Goal: Information Seeking & Learning: Learn about a topic

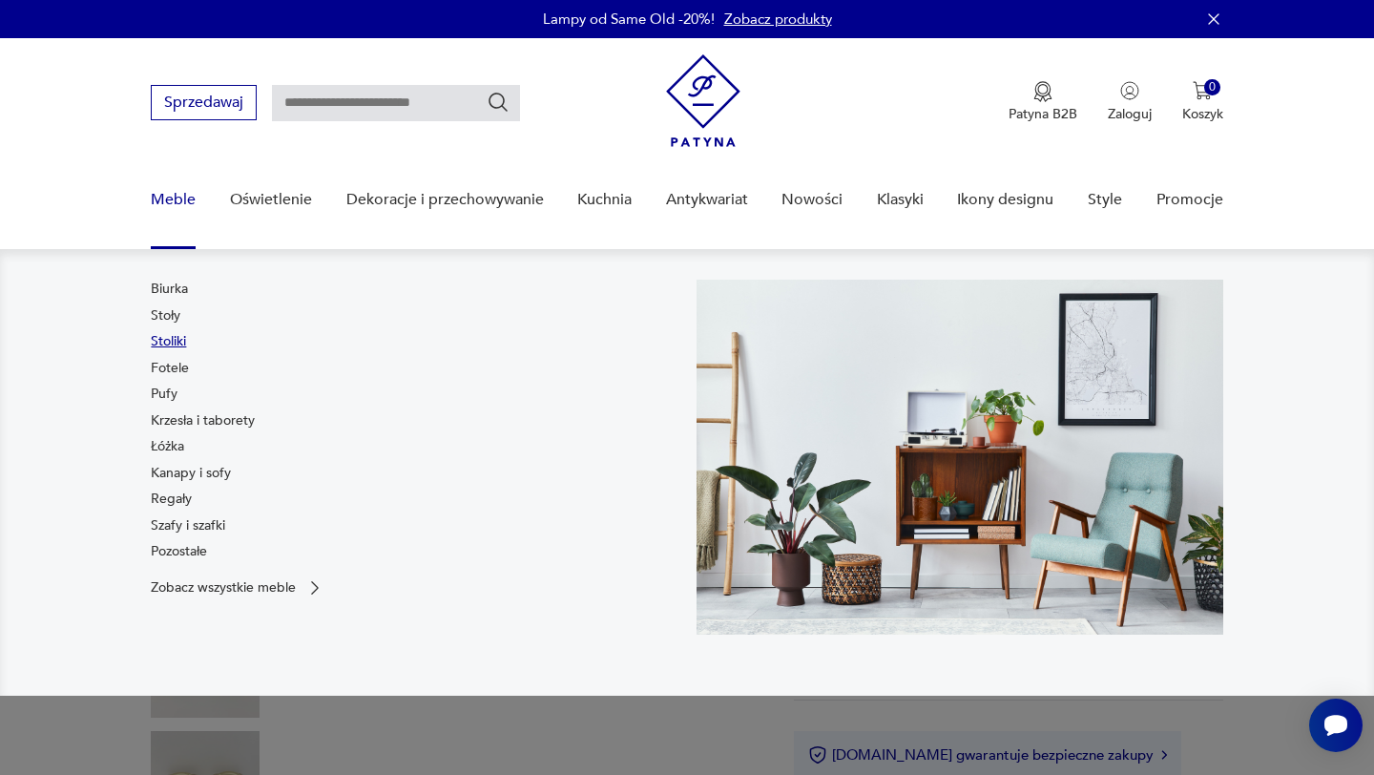
click at [179, 339] on link "Stoliki" at bounding box center [168, 341] width 35 height 19
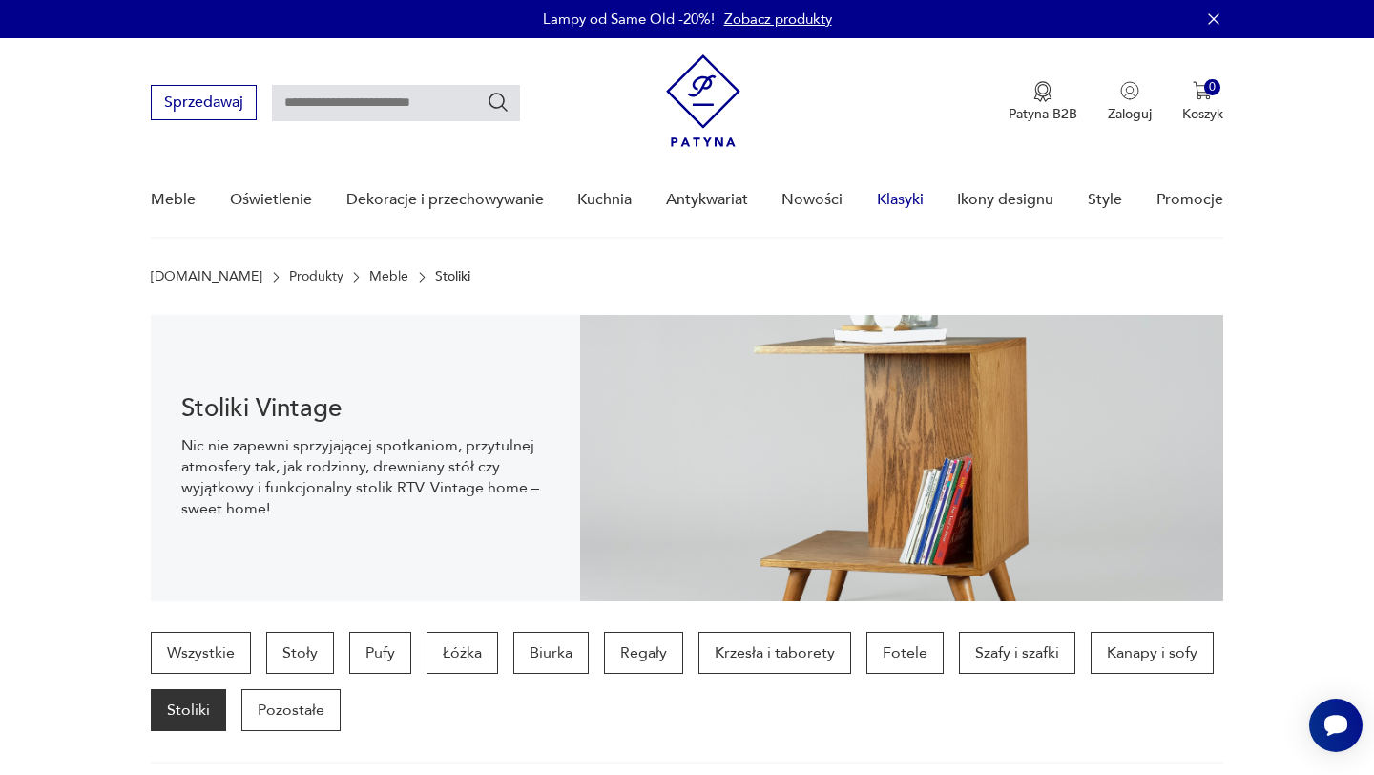
click at [894, 196] on link "Klasyki" at bounding box center [900, 199] width 47 height 73
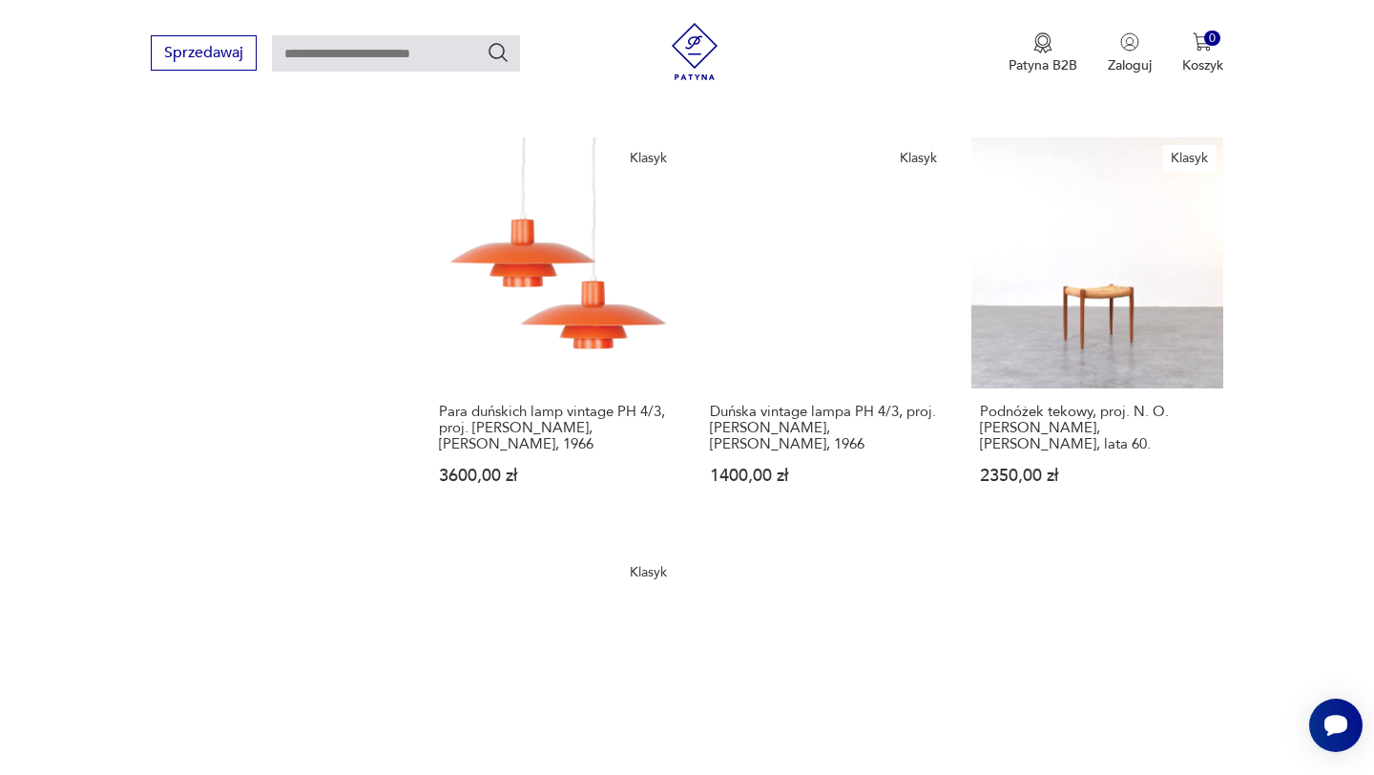
scroll to position [2282, 0]
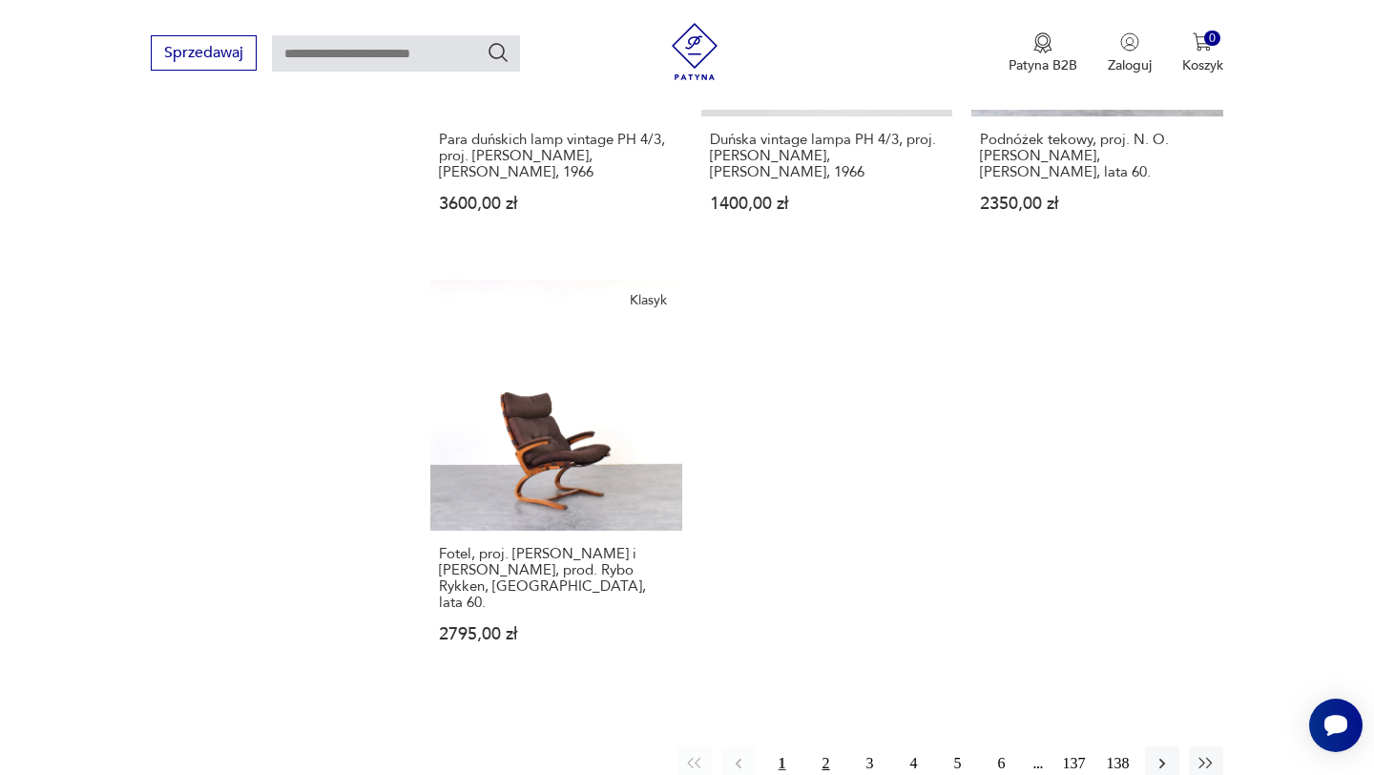
click at [814, 746] on button "2" at bounding box center [826, 763] width 34 height 34
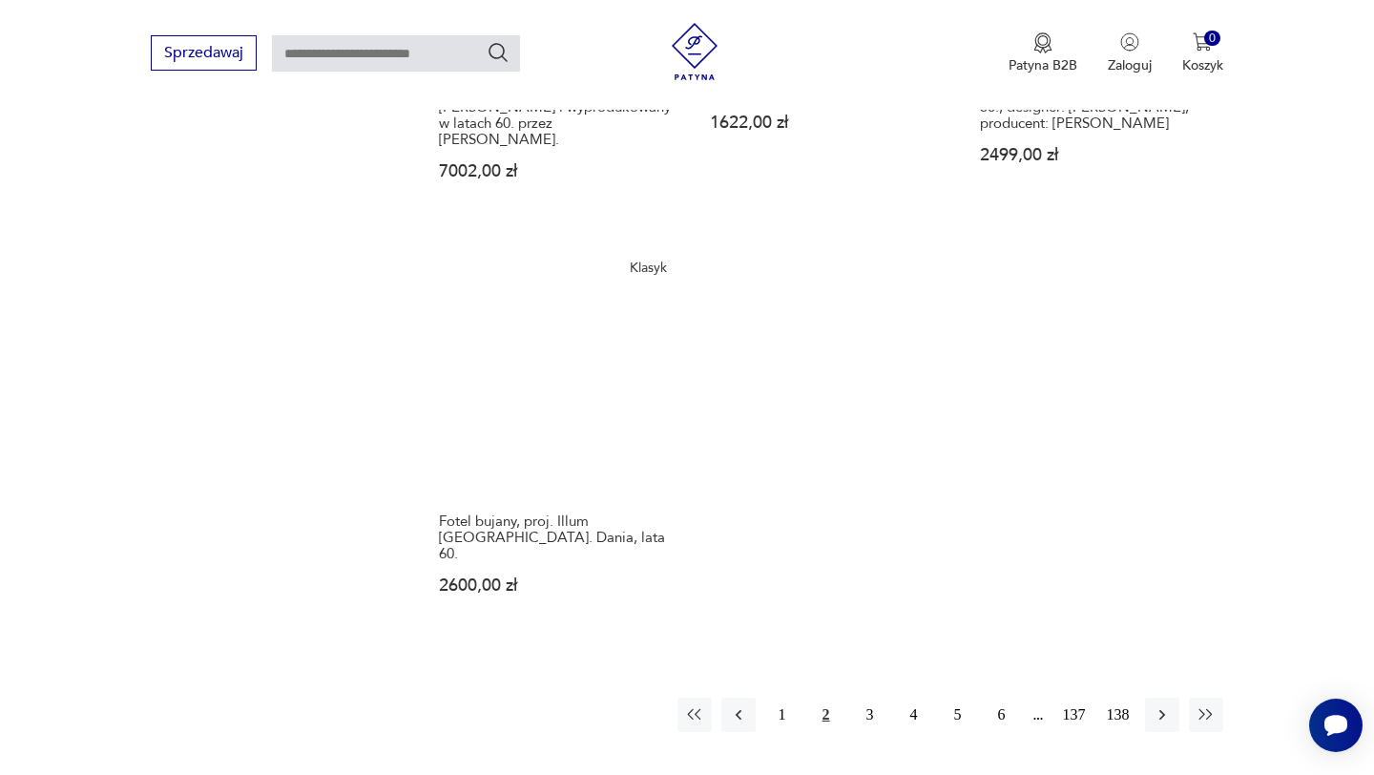
scroll to position [2353, 0]
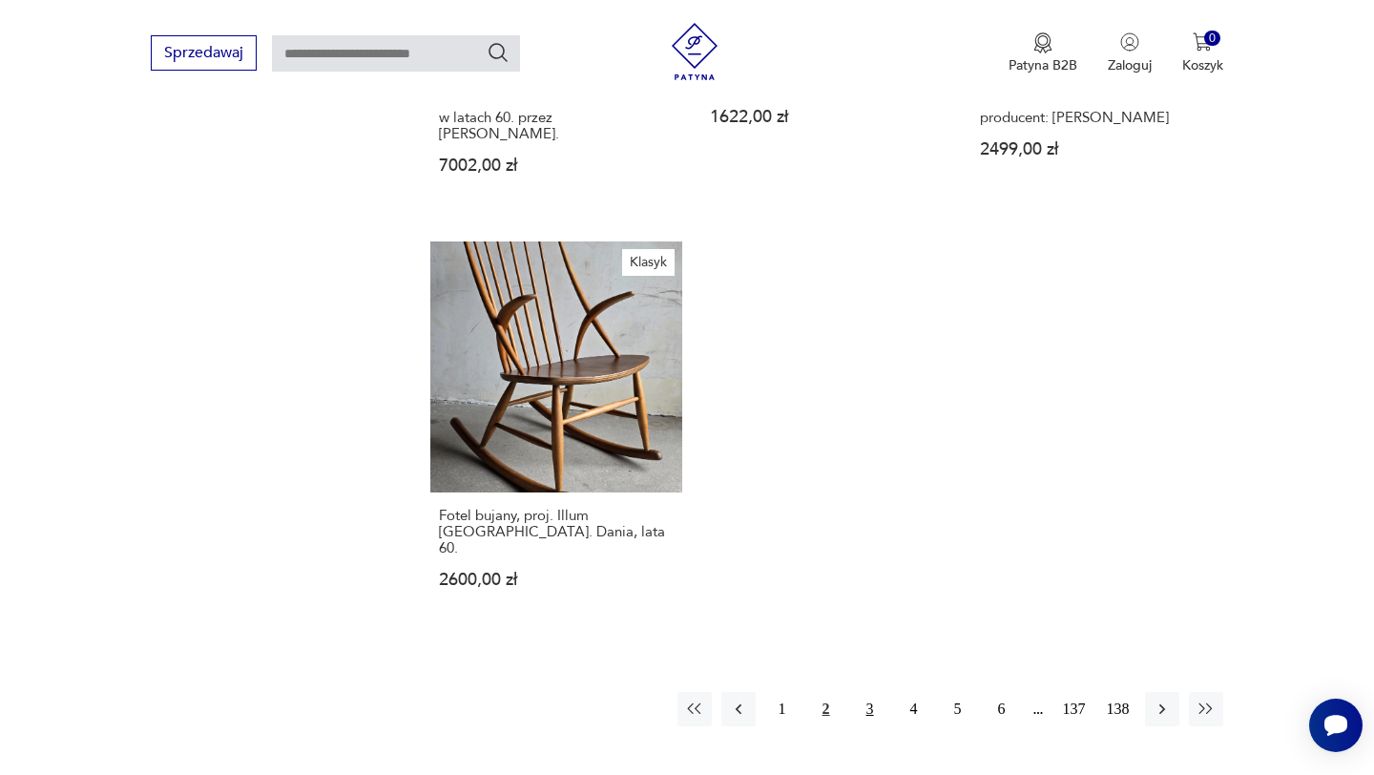
click at [870, 692] on button "3" at bounding box center [870, 709] width 34 height 34
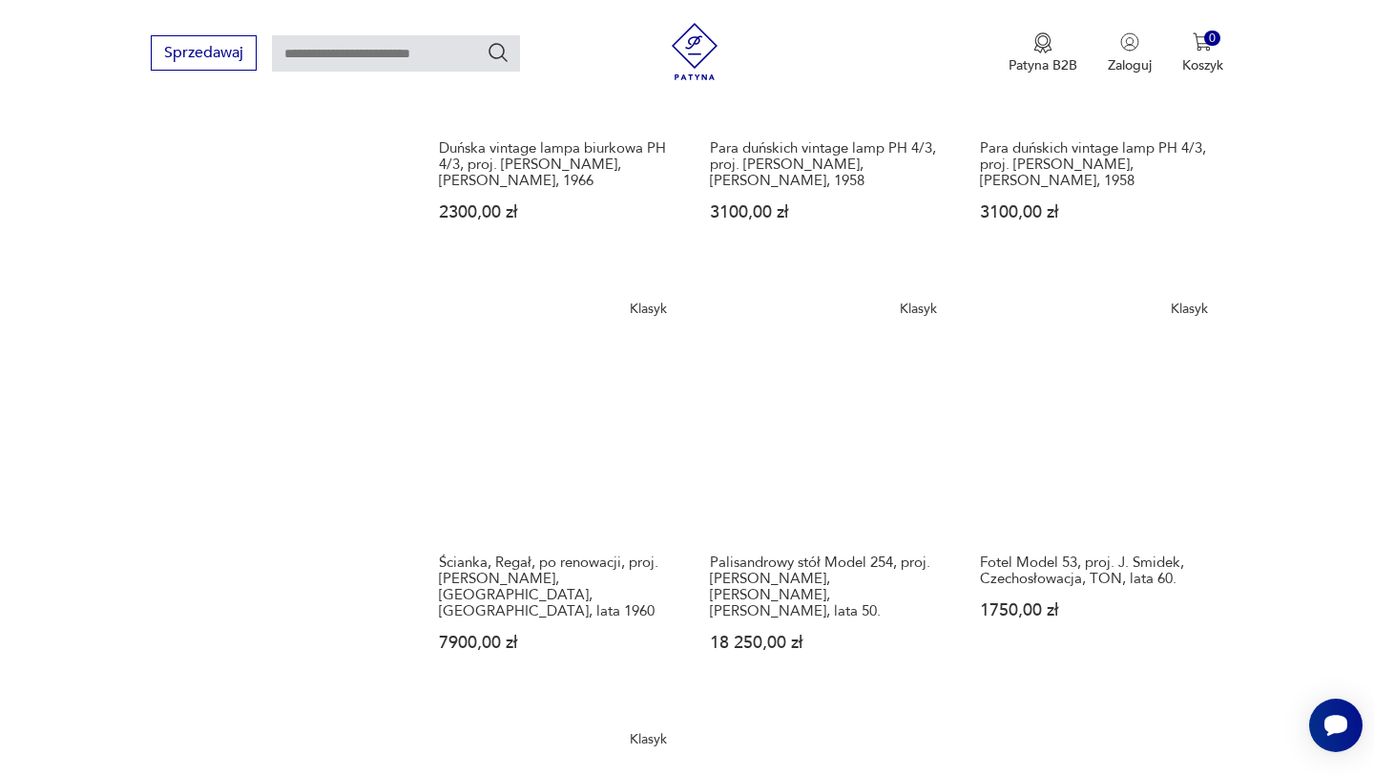
scroll to position [2351, 0]
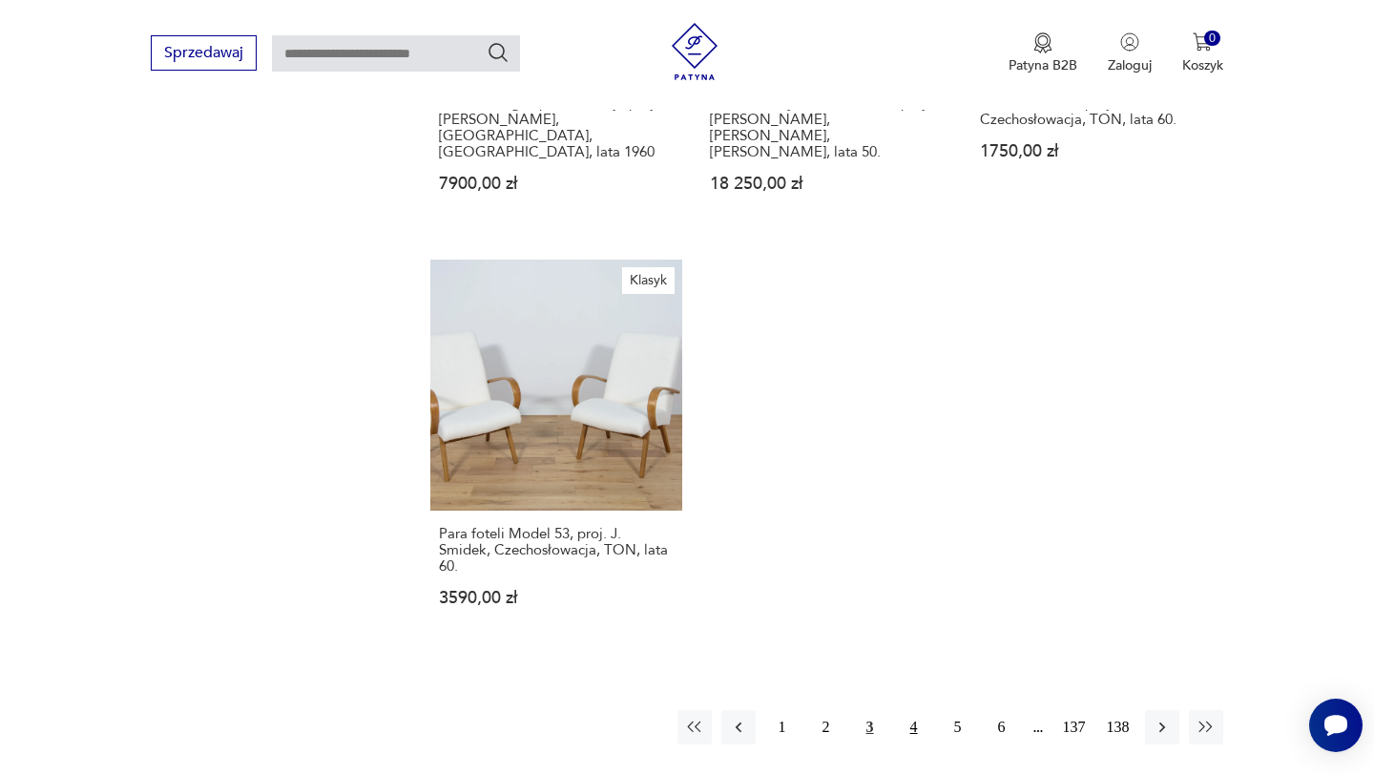
click at [928, 710] on button "4" at bounding box center [914, 727] width 34 height 34
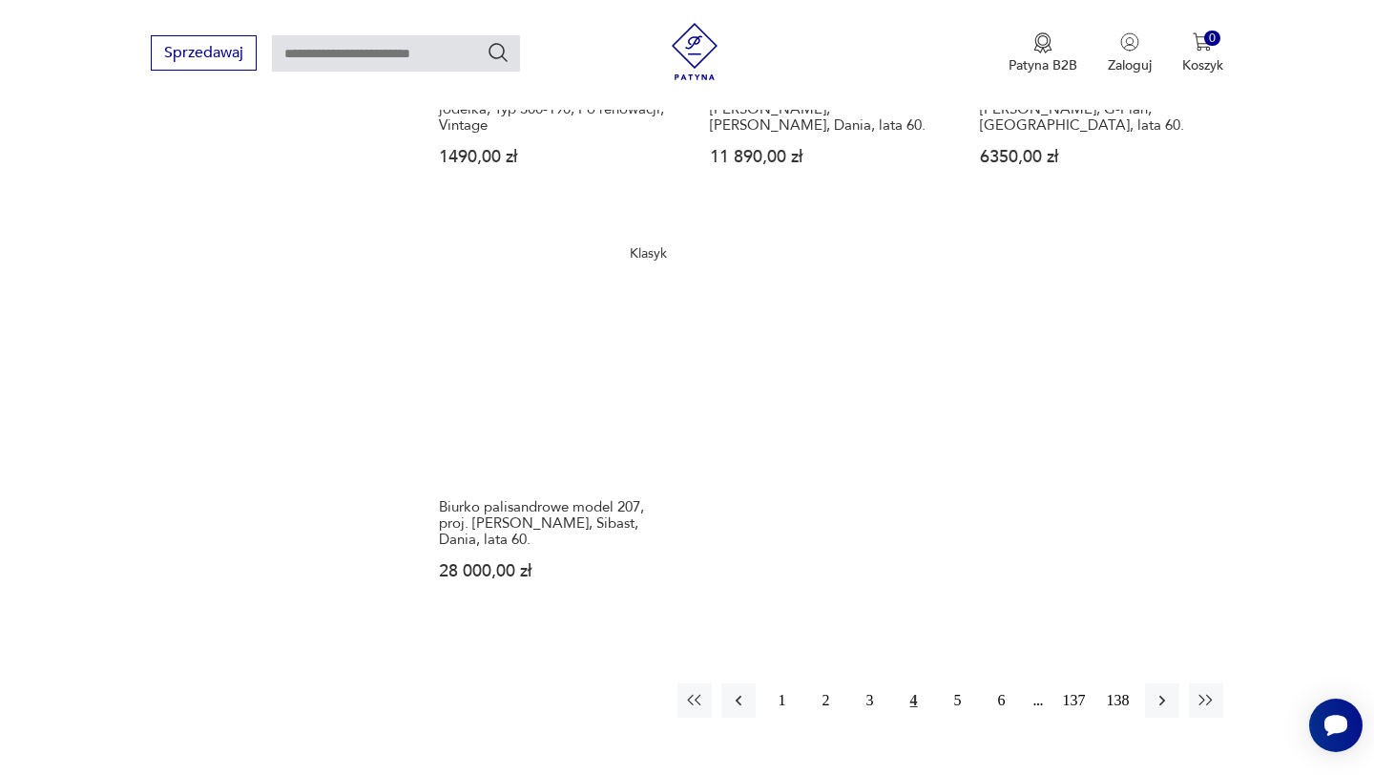
scroll to position [2309, 0]
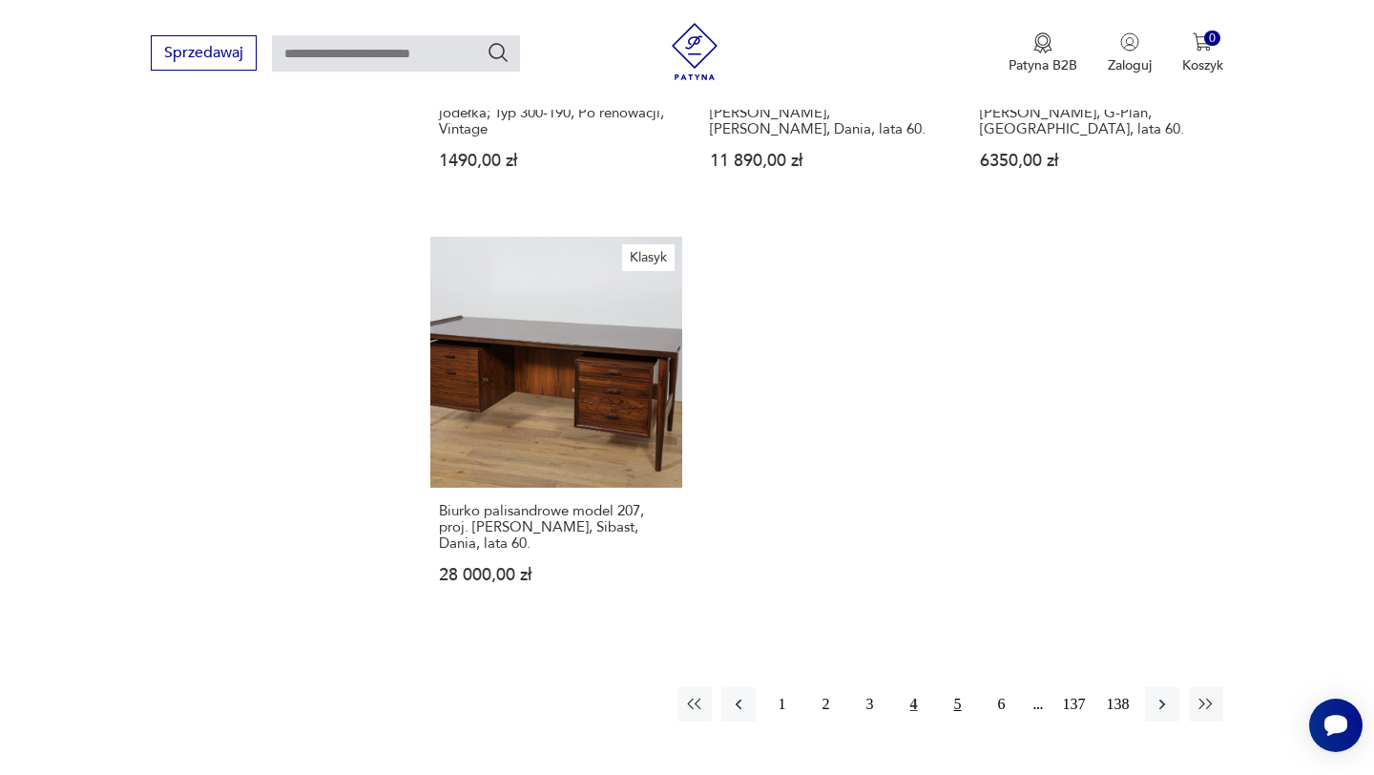
click at [951, 687] on button "5" at bounding box center [958, 704] width 34 height 34
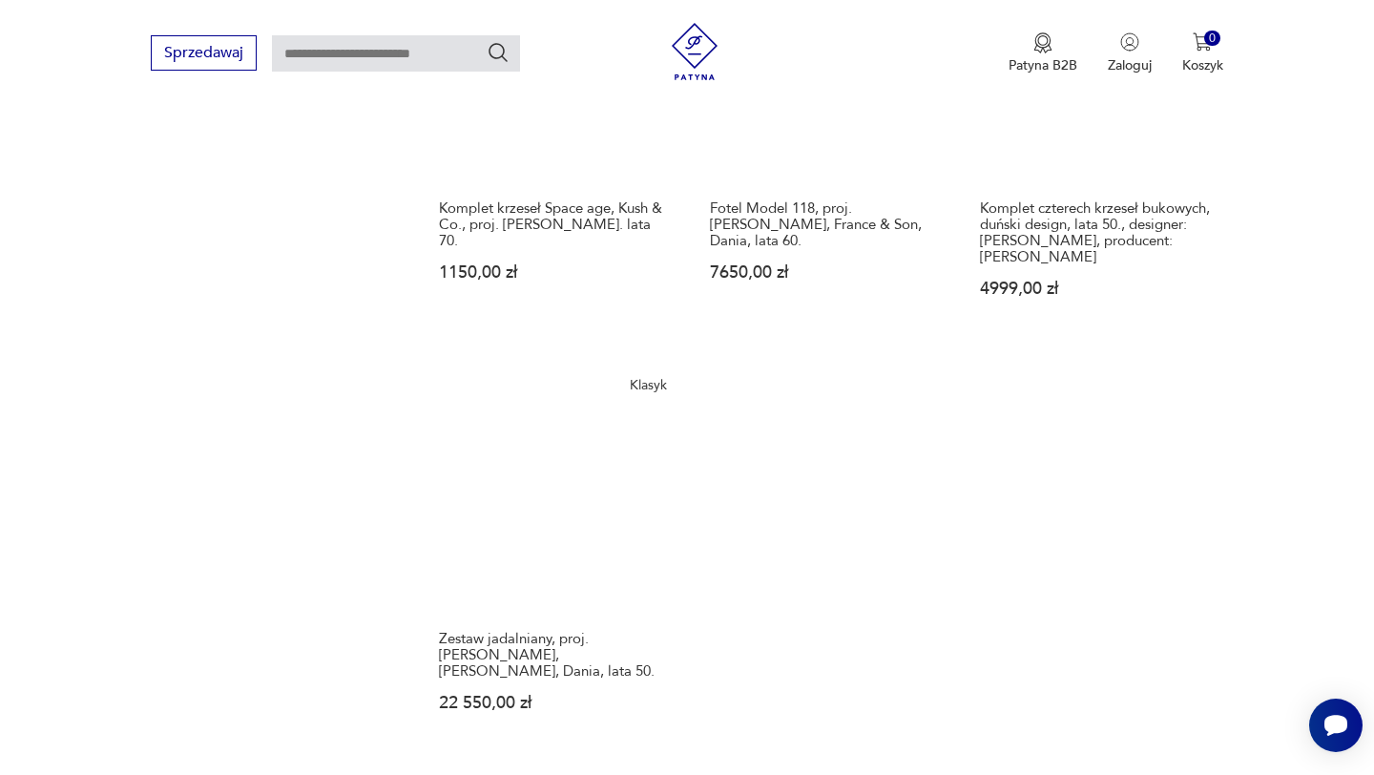
scroll to position [2263, 0]
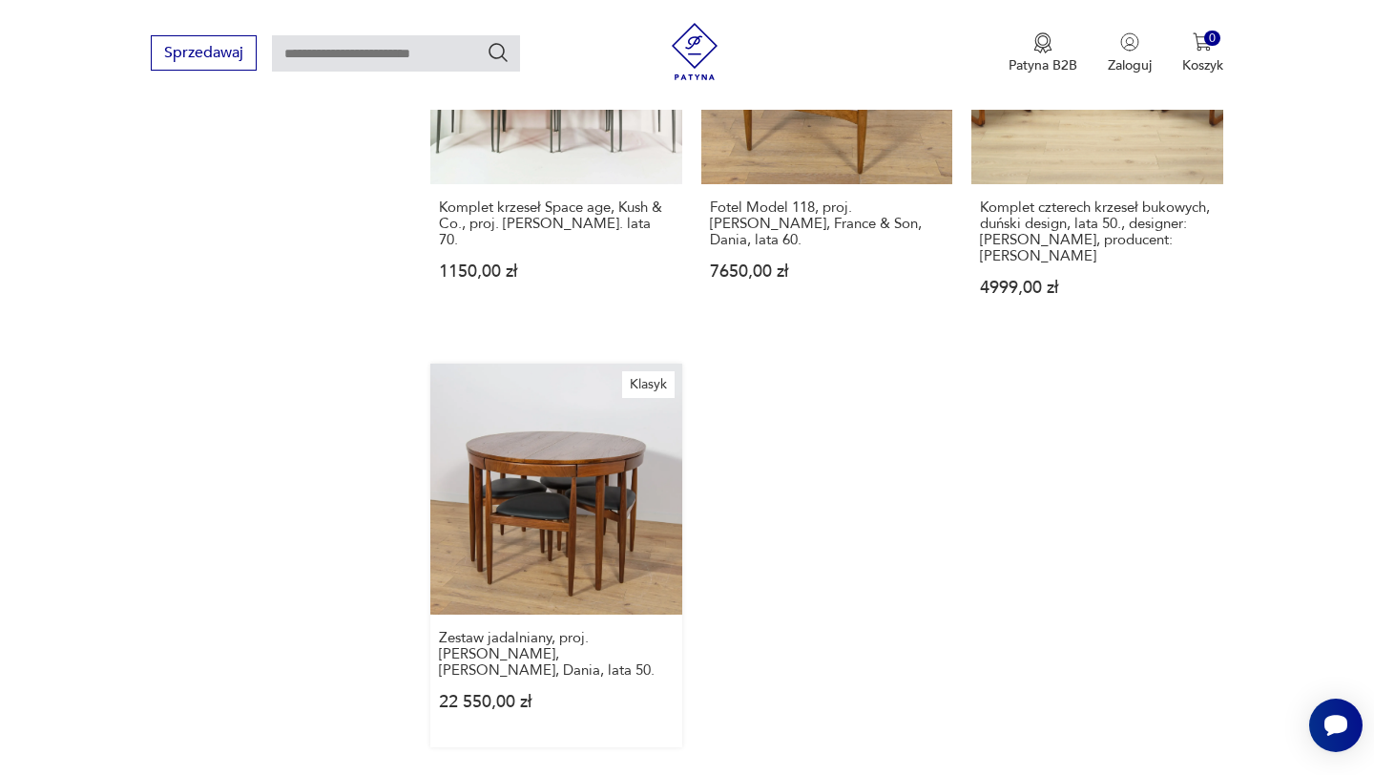
click at [587, 404] on link "Klasyk Zestaw jadalniany, proj. [PERSON_NAME], [PERSON_NAME], Dania, lata 50. 2…" at bounding box center [555, 556] width 251 height 384
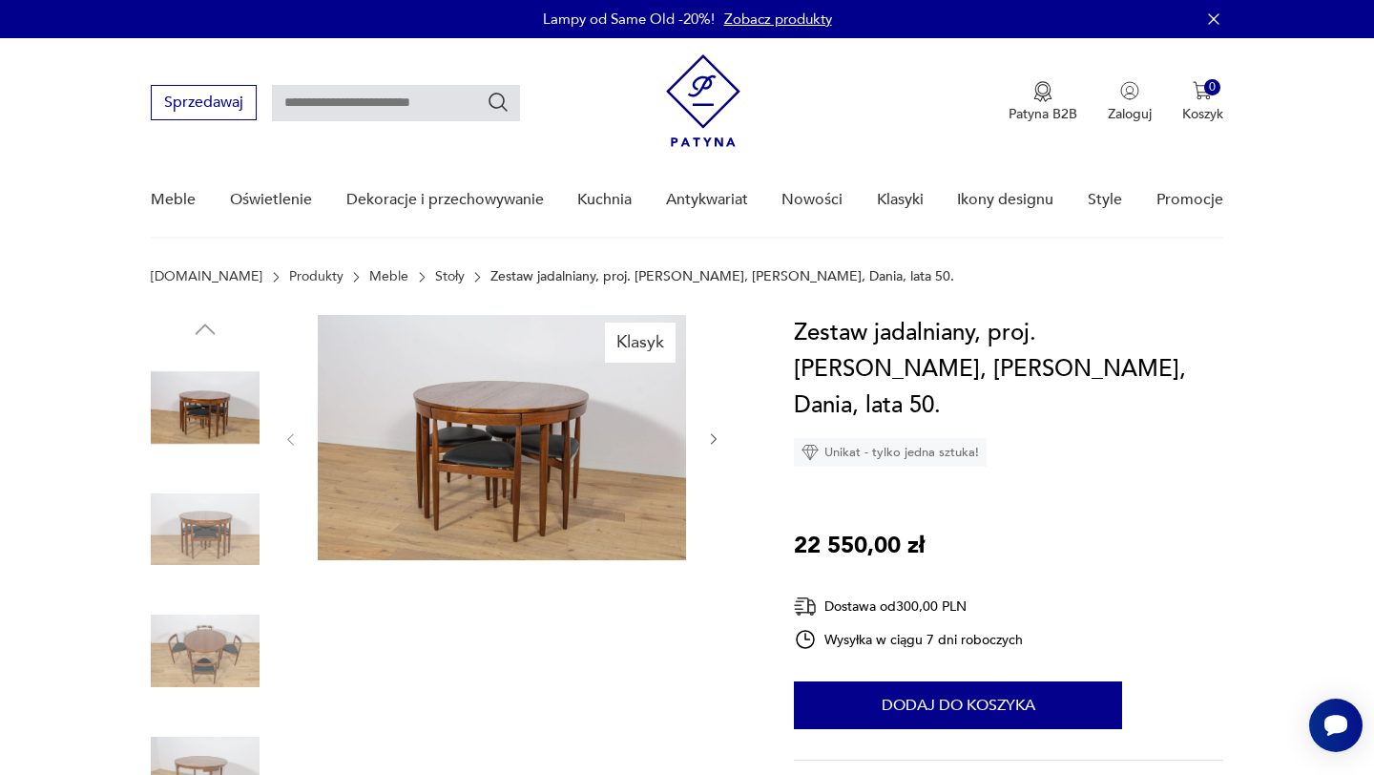
click at [183, 520] on img at bounding box center [205, 529] width 109 height 109
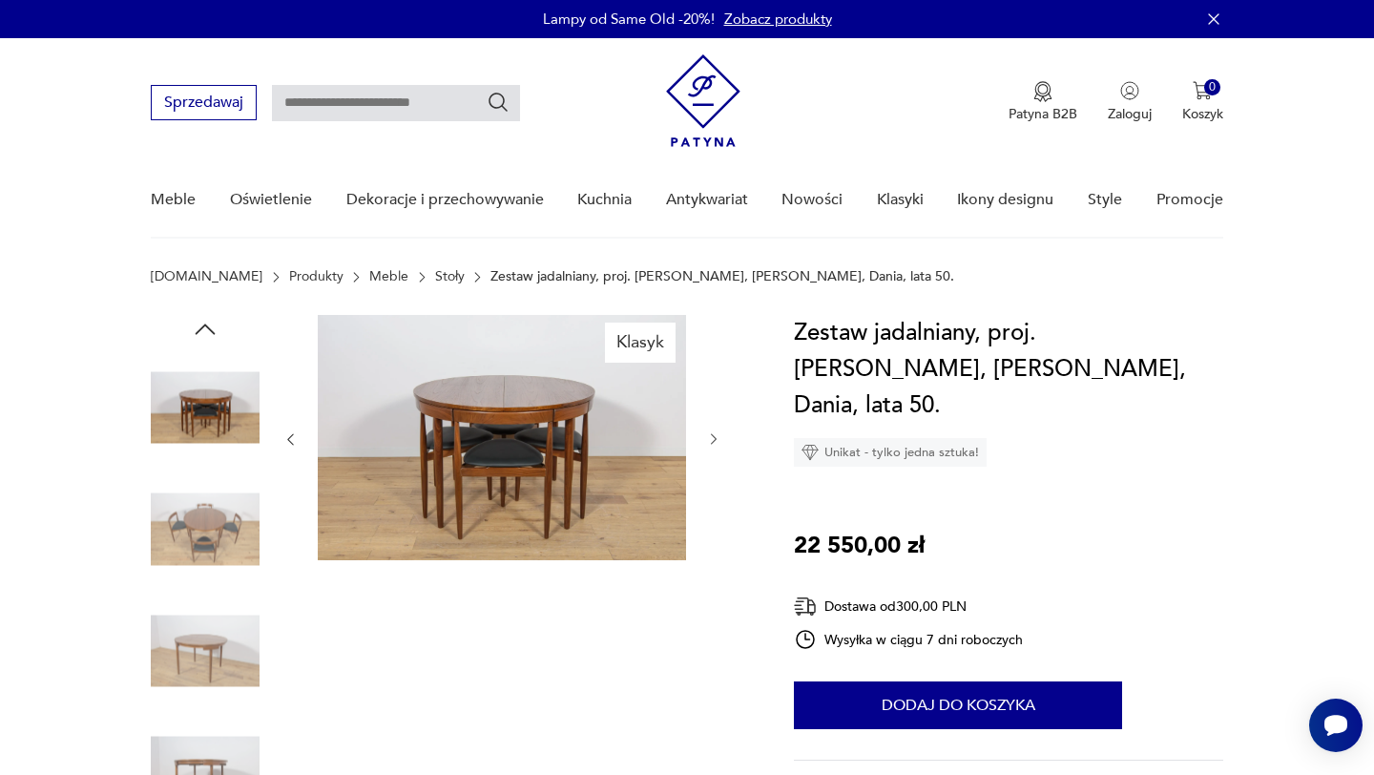
click at [209, 578] on img at bounding box center [205, 529] width 109 height 109
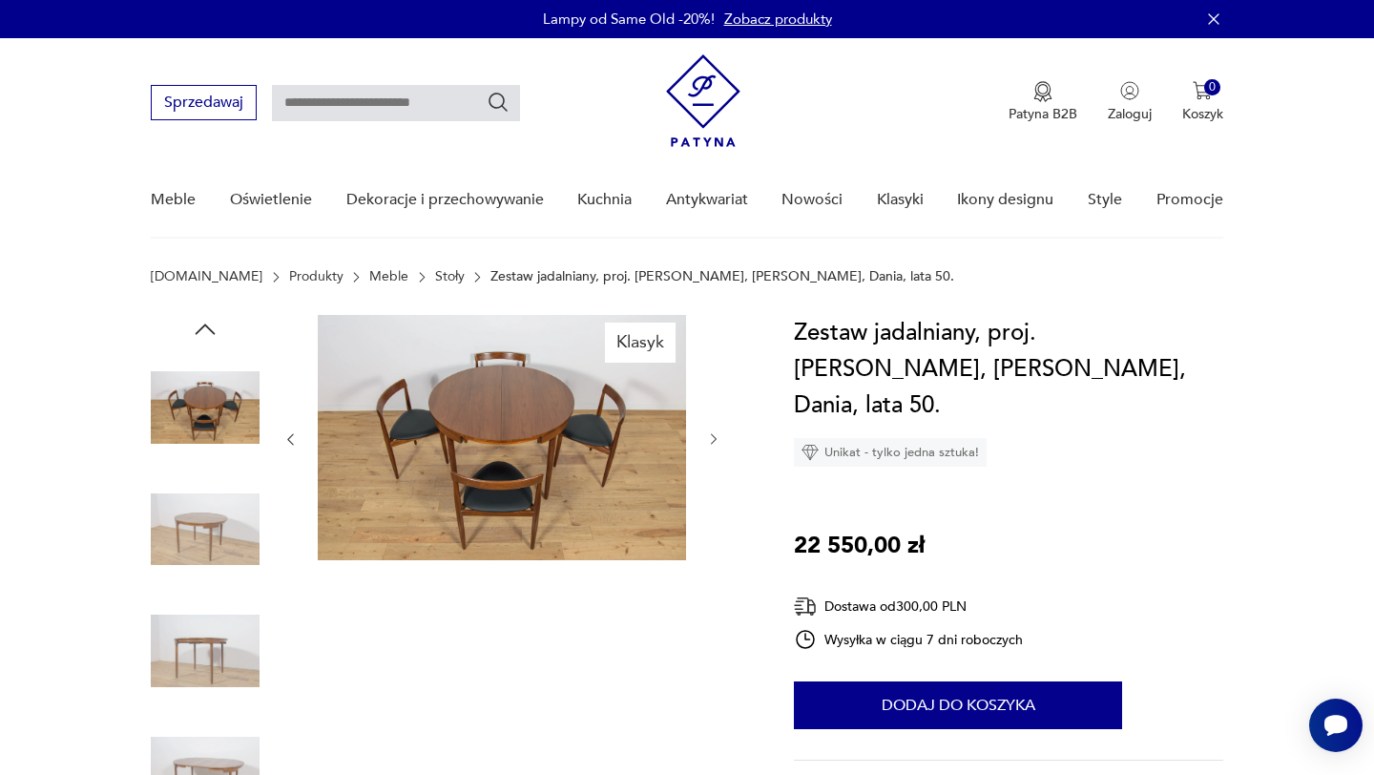
click at [219, 623] on img at bounding box center [205, 651] width 109 height 109
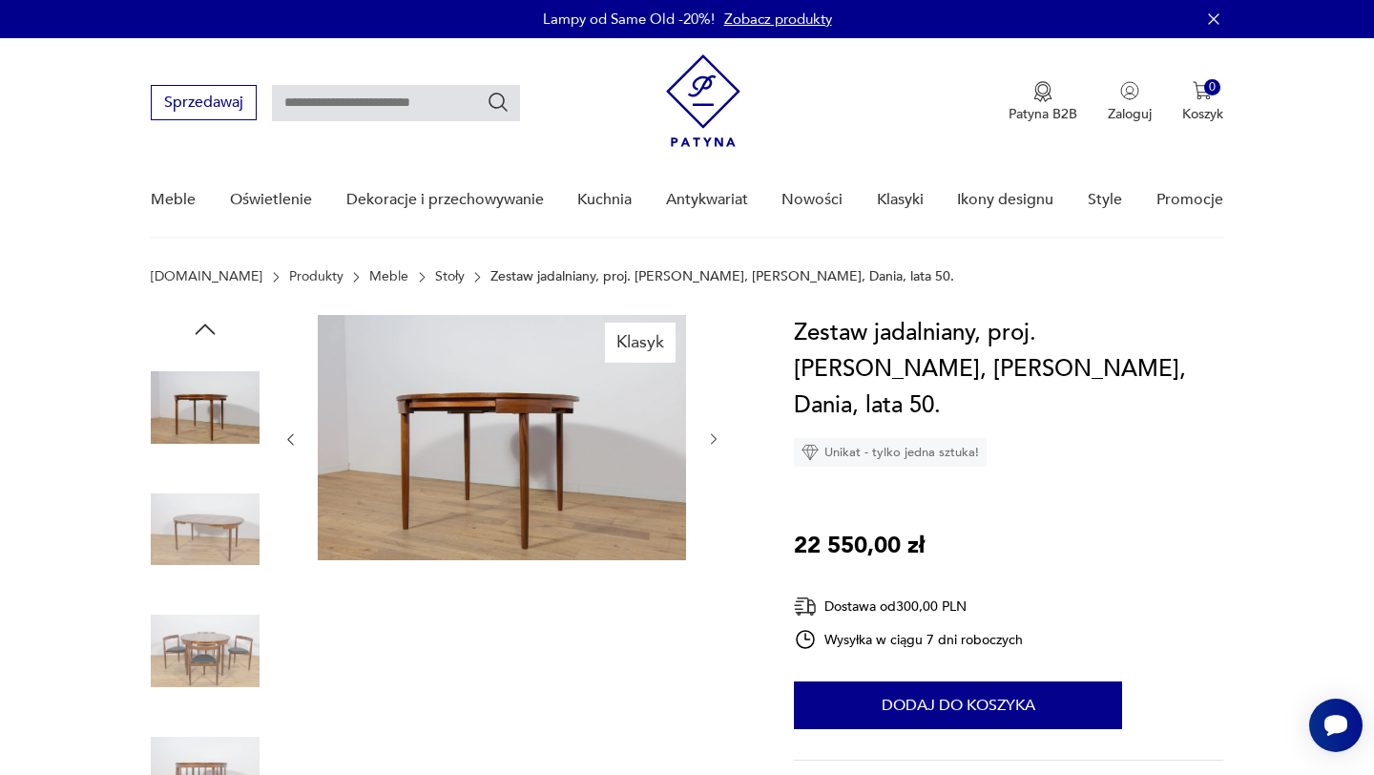
click at [214, 655] on img at bounding box center [205, 651] width 109 height 109
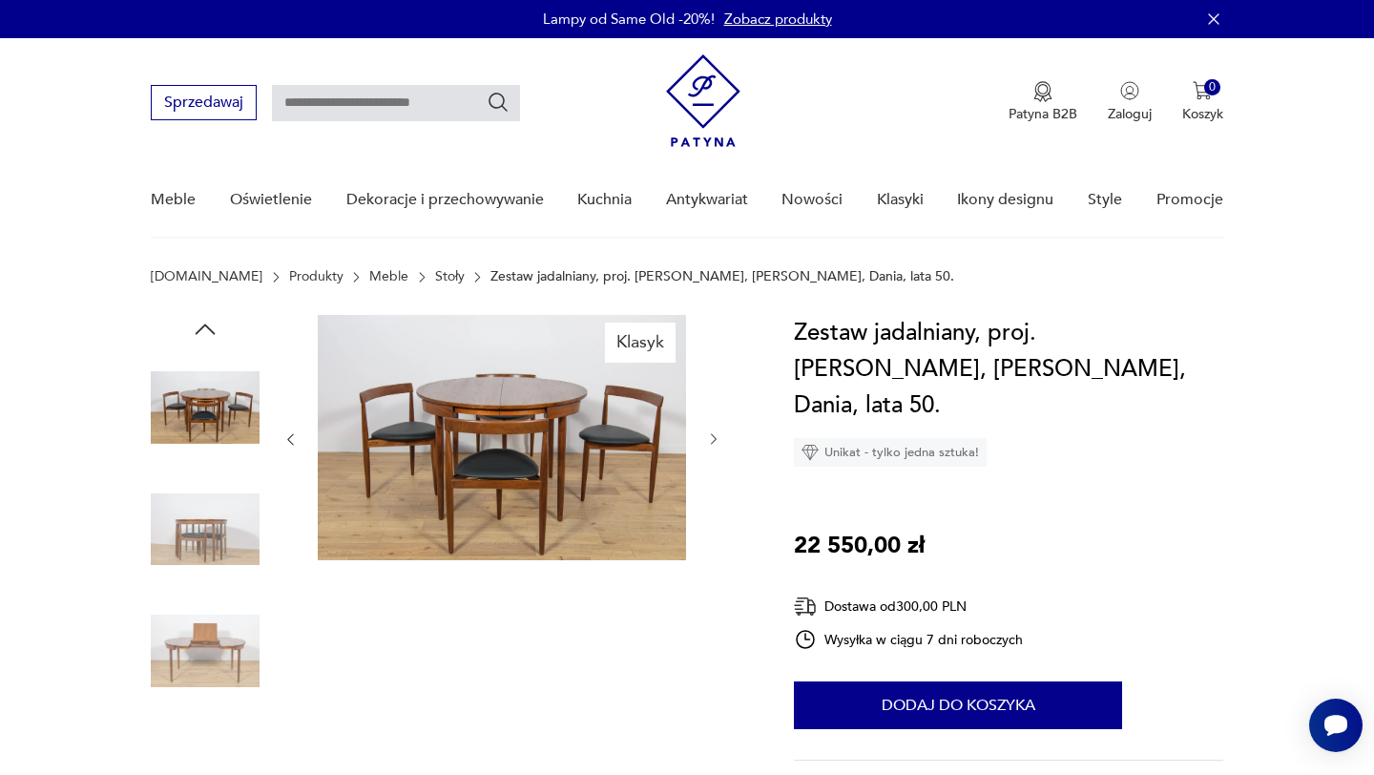
click at [217, 704] on div at bounding box center [205, 653] width 109 height 113
click at [218, 747] on img at bounding box center [205, 773] width 109 height 109
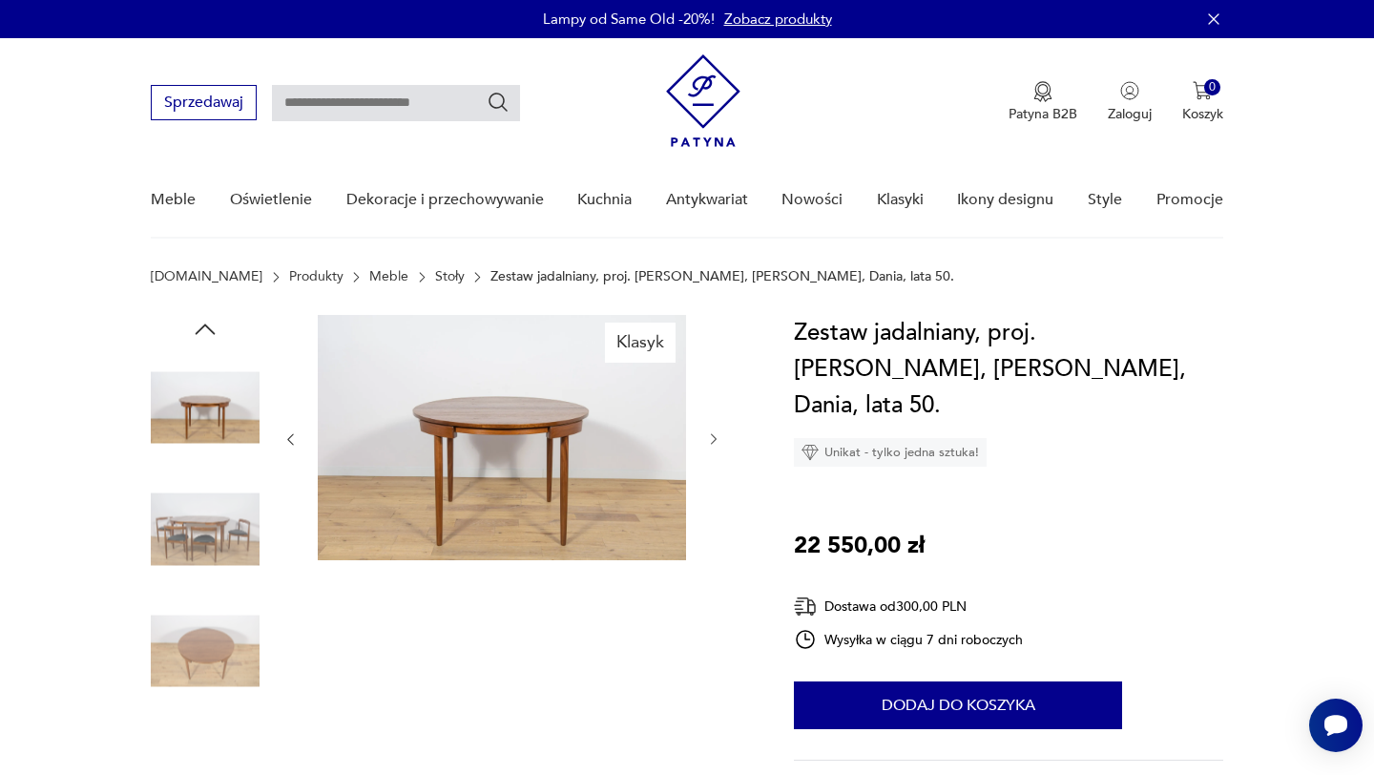
click at [203, 410] on img at bounding box center [205, 407] width 109 height 109
